Goal: Task Accomplishment & Management: Use online tool/utility

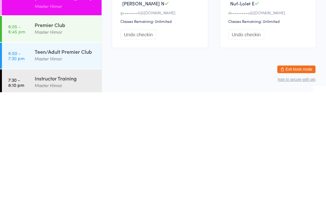
click at [67, 178] on div "Teen/Adult Premier Club" at bounding box center [65, 181] width 61 height 7
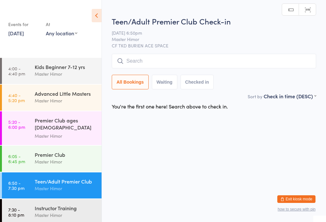
click at [67, 146] on div "Premier Club Master Himor" at bounding box center [68, 158] width 67 height 25
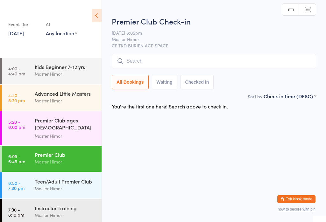
click at [180, 54] on input "search" at bounding box center [214, 61] width 204 height 15
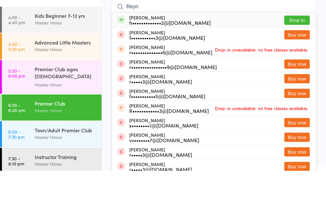
type input "Reyn"
click at [299, 67] on button "Drop in" at bounding box center [296, 71] width 25 height 9
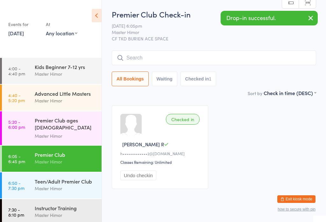
click at [138, 52] on input "search" at bounding box center [214, 58] width 204 height 15
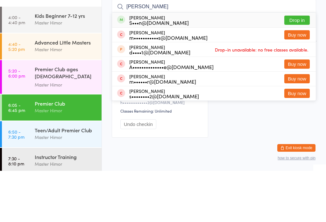
type input "[PERSON_NAME]"
click at [292, 67] on button "Drop in" at bounding box center [296, 71] width 25 height 9
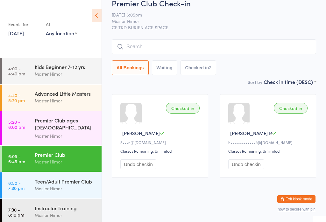
click at [140, 44] on input "search" at bounding box center [214, 46] width 204 height 15
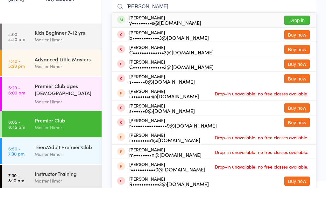
type input "[PERSON_NAME]"
click at [290, 50] on button "Drop in" at bounding box center [296, 54] width 25 height 9
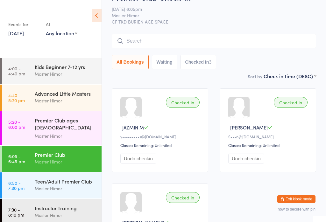
click at [143, 43] on input "search" at bounding box center [214, 41] width 204 height 15
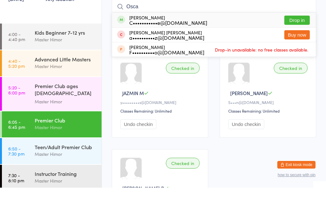
type input "Osca"
click at [295, 50] on button "Drop in" at bounding box center [296, 54] width 25 height 9
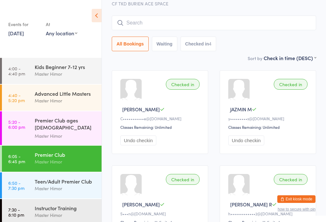
scroll to position [36, 0]
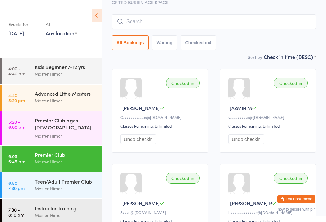
click at [250, 29] on input "search" at bounding box center [214, 21] width 204 height 15
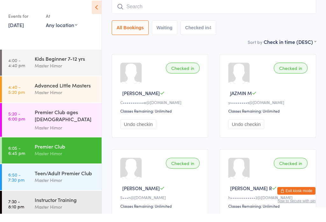
scroll to position [43, 0]
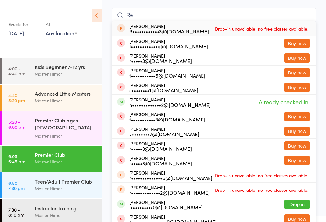
type input "R"
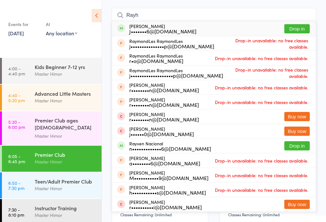
type input "Rayh"
click at [303, 29] on button "Drop in" at bounding box center [296, 28] width 25 height 9
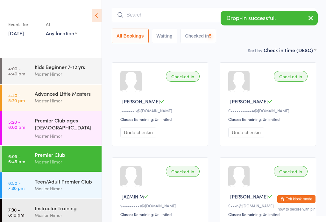
click at [190, 15] on input "search" at bounding box center [214, 15] width 204 height 15
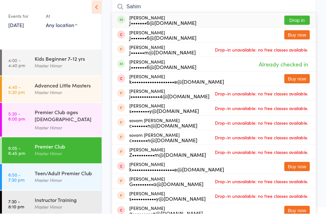
type input "Sahim"
click at [302, 24] on button "Drop in" at bounding box center [296, 28] width 25 height 9
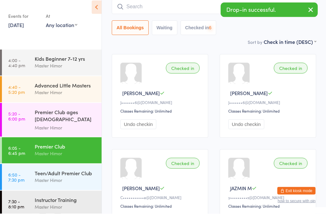
click at [173, 8] on input "search" at bounding box center [214, 15] width 204 height 15
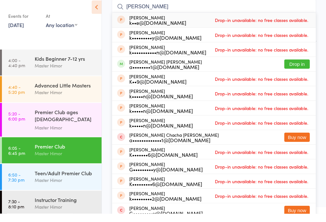
type input "[PERSON_NAME]"
click at [299, 68] on button "Drop in" at bounding box center [296, 72] width 25 height 9
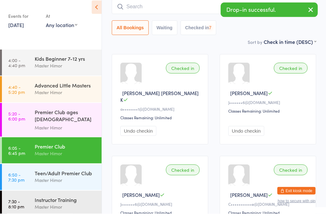
click at [188, 8] on input "search" at bounding box center [214, 15] width 204 height 15
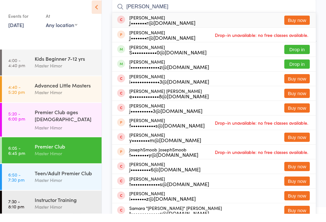
type input "[PERSON_NAME]"
click at [303, 53] on button "Drop in" at bounding box center [296, 57] width 25 height 9
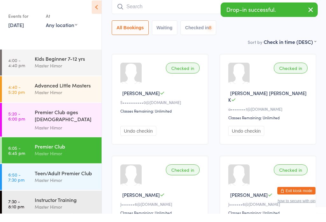
click at [196, 10] on input "search" at bounding box center [214, 15] width 204 height 15
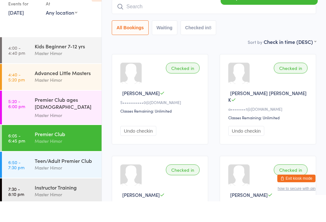
scroll to position [24, 0]
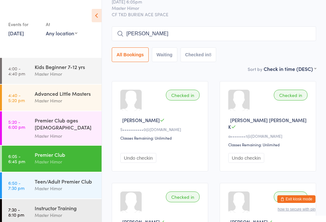
type input "[PERSON_NAME]"
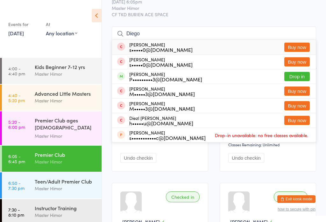
type input "Diego"
click at [298, 75] on button "Drop in" at bounding box center [296, 76] width 25 height 9
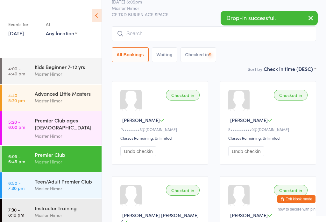
click at [185, 28] on input "search" at bounding box center [214, 33] width 204 height 15
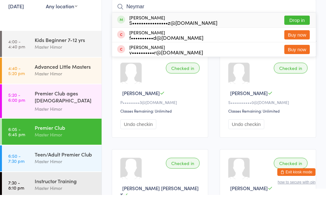
type input "Neymar"
click at [297, 43] on button "Drop in" at bounding box center [296, 47] width 25 height 9
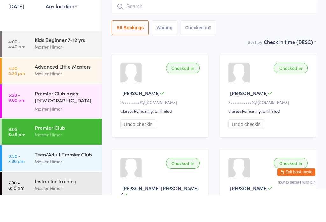
scroll to position [51, 0]
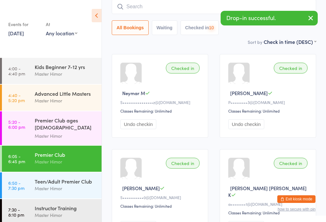
click at [181, 9] on input "search" at bounding box center [214, 6] width 204 height 15
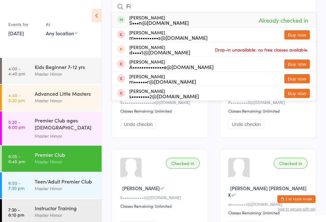
type input "F"
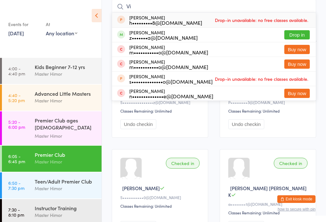
type input "V"
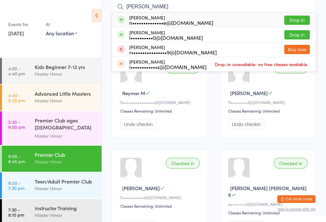
type input "[PERSON_NAME]"
click at [300, 17] on button "Drop in" at bounding box center [296, 20] width 25 height 9
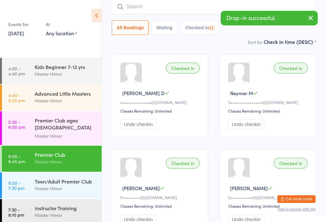
click at [227, 7] on input "search" at bounding box center [214, 6] width 204 height 15
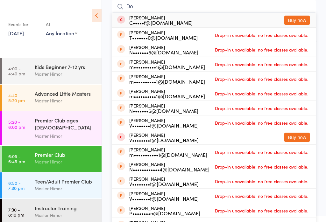
type input "D"
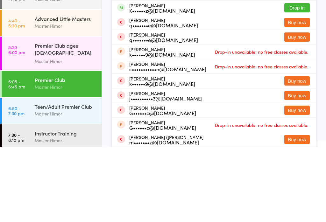
scroll to position [8, 0]
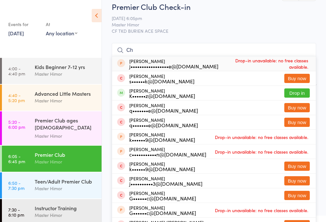
type input "C"
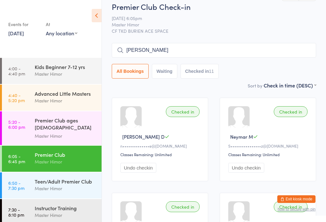
type input "[PERSON_NAME]"
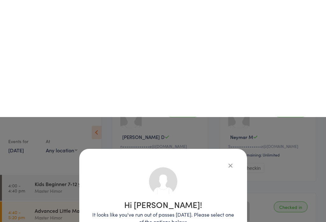
scroll to position [125, 0]
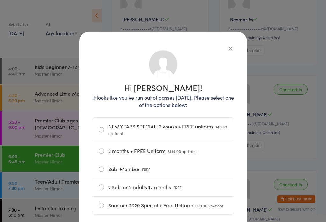
click at [230, 45] on icon "button" at bounding box center [230, 48] width 7 height 7
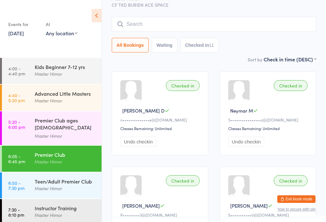
scroll to position [23, 0]
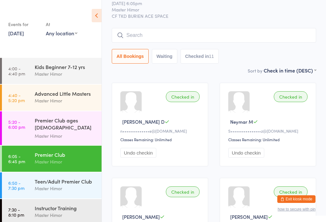
click at [225, 42] on input "search" at bounding box center [214, 35] width 204 height 15
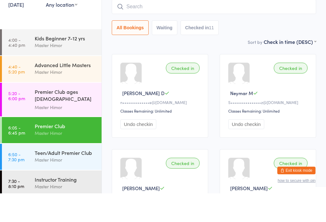
click at [254, 49] on div "All Bookings Waiting Checked in 11" at bounding box center [214, 56] width 204 height 15
